Goal: Entertainment & Leisure: Browse casually

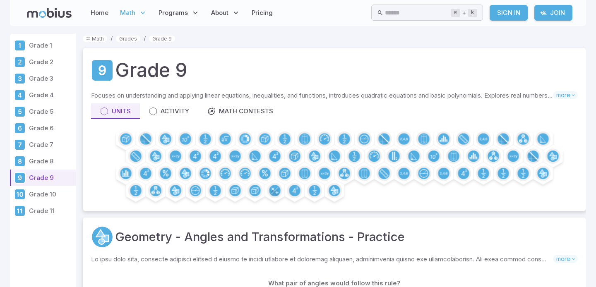
click at [38, 96] on p "Grade 4" at bounding box center [50, 95] width 43 height 9
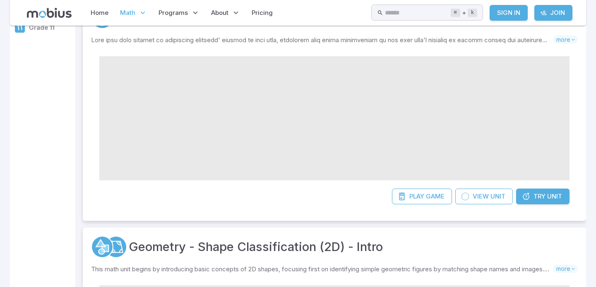
scroll to position [33, 0]
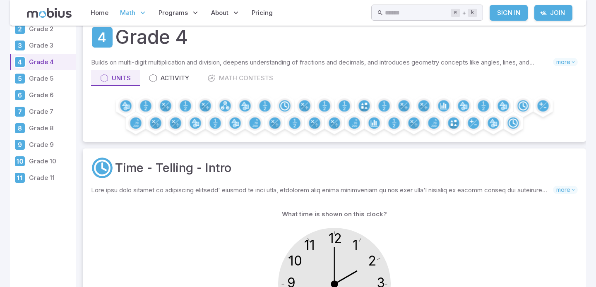
click at [39, 49] on p "Grade 3" at bounding box center [50, 45] width 43 height 9
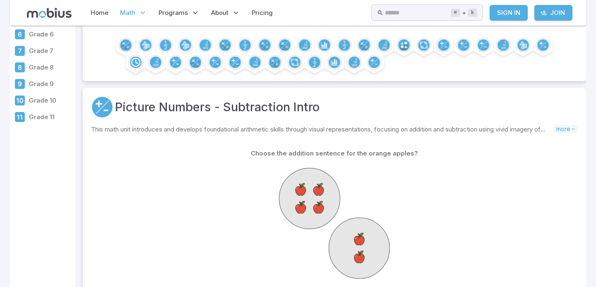
scroll to position [270, 0]
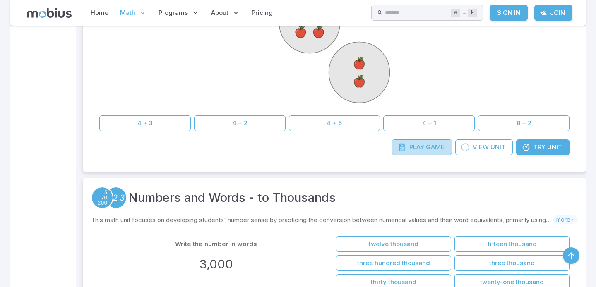
click at [419, 151] on span "Play" at bounding box center [416, 147] width 15 height 9
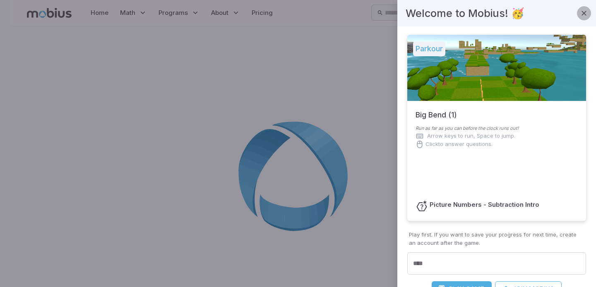
click at [584, 12] on icon "button" at bounding box center [583, 13] width 8 height 8
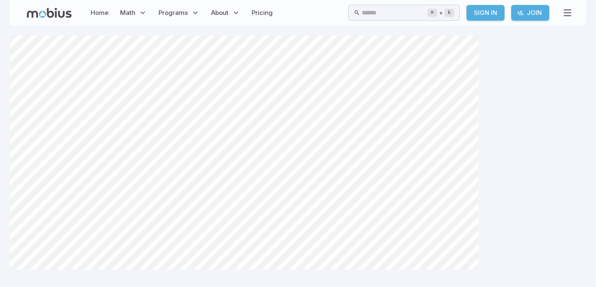
click at [510, 135] on div "Canvas actions 100 % Exit zen mode" at bounding box center [298, 179] width 576 height 287
